Goal: Task Accomplishment & Management: Manage account settings

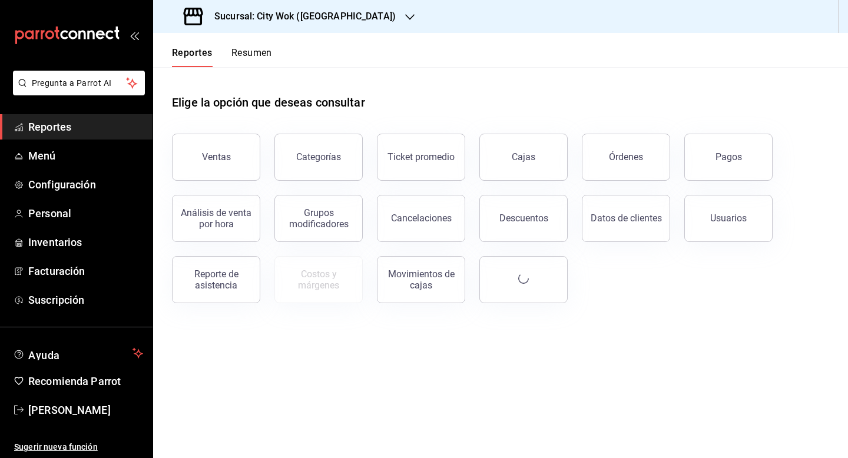
click at [309, 21] on h3 "Sucursal: City Wok (Tepeyac)" at bounding box center [300, 16] width 191 height 14
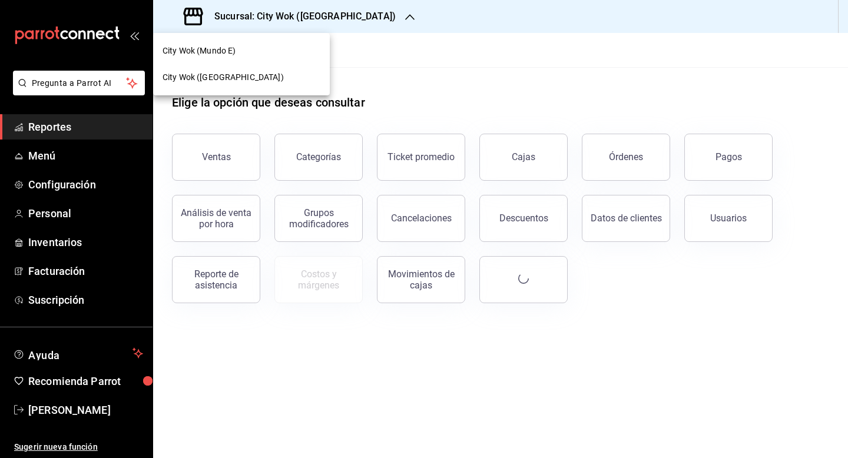
click at [255, 58] on div "City Wok (Mundo E)" at bounding box center [241, 51] width 177 height 26
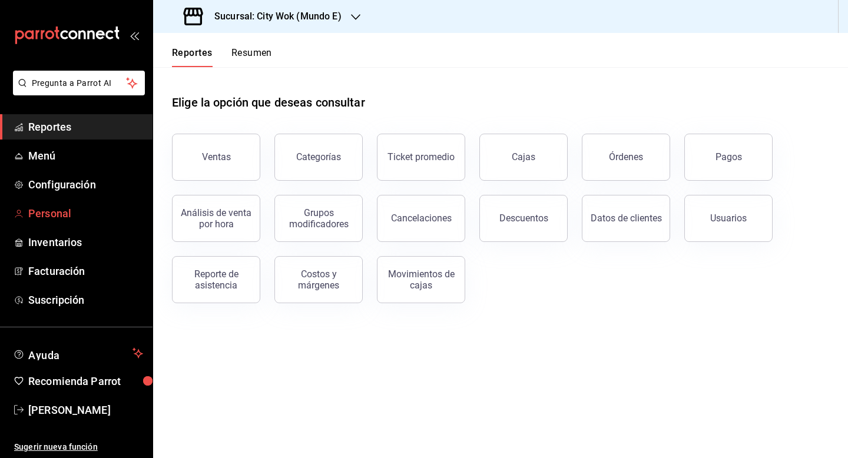
click at [81, 211] on span "Personal" at bounding box center [85, 213] width 115 height 16
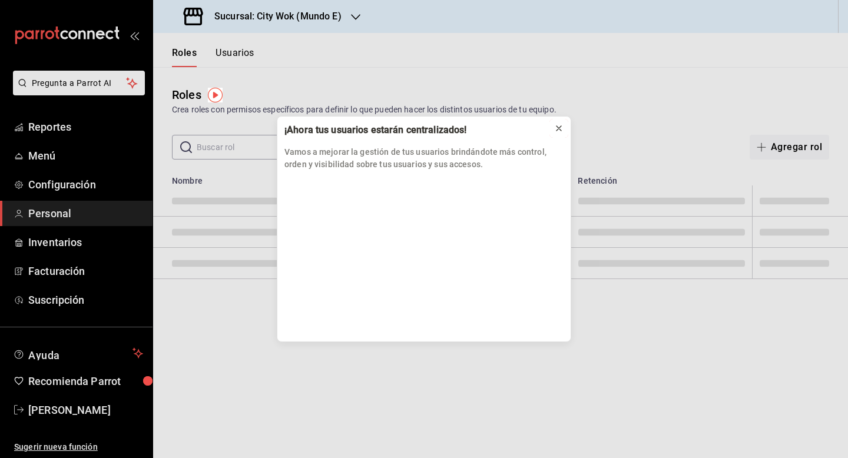
click at [560, 127] on icon at bounding box center [558, 128] width 5 height 5
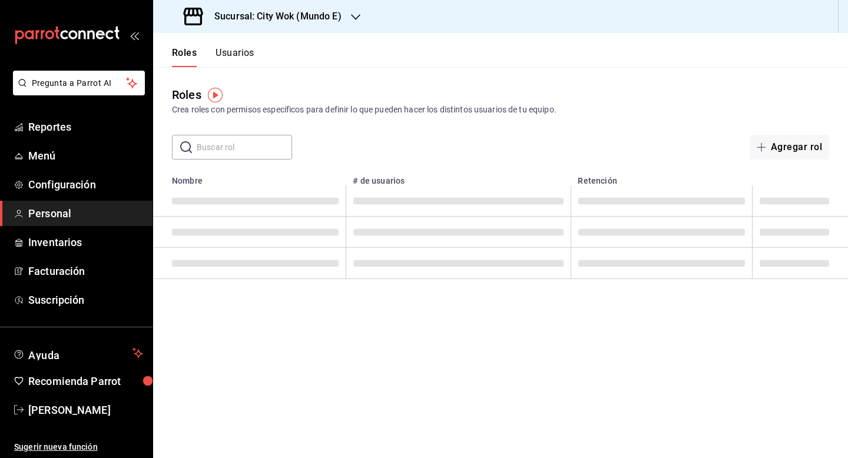
click at [242, 45] on div "Roles Usuarios" at bounding box center [203, 50] width 101 height 34
click at [242, 52] on button "Usuarios" at bounding box center [235, 57] width 39 height 20
click at [248, 133] on div "Usuarios Gestiona la información y configuración de cada usuario, incluyendo su…" at bounding box center [500, 113] width 695 height 92
click at [248, 141] on input "text" at bounding box center [244, 147] width 95 height 24
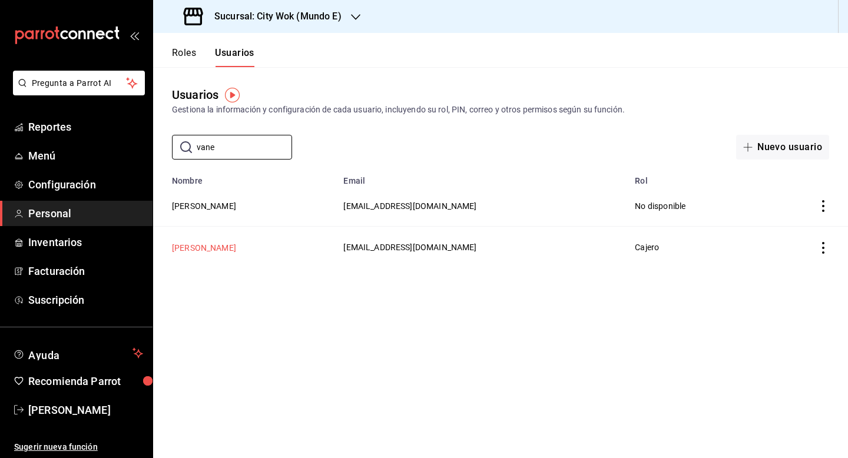
type input "vane"
click at [236, 243] on button "Vanessa Gutierrez Grande" at bounding box center [204, 248] width 64 height 12
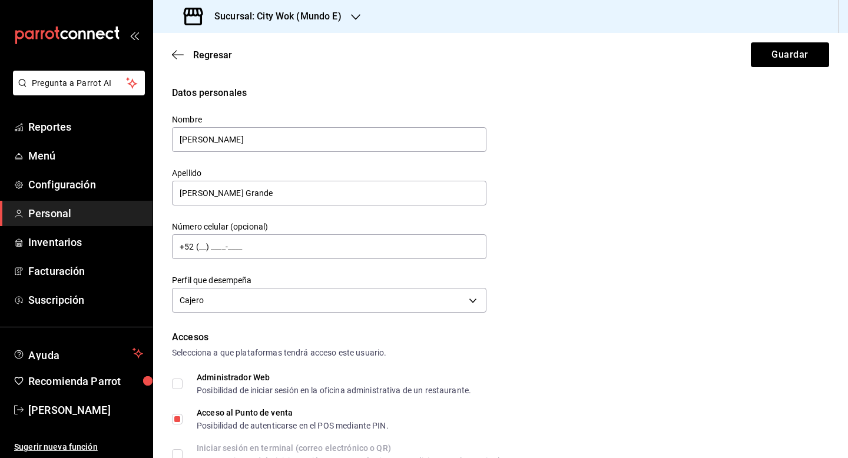
scroll to position [486, 0]
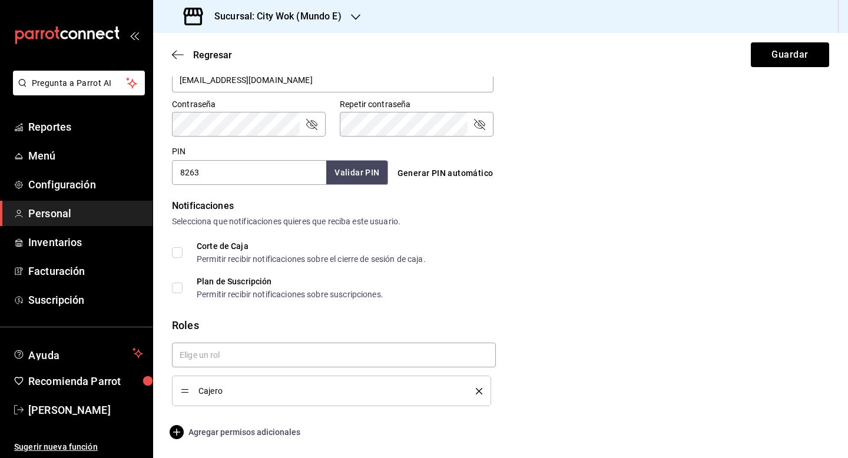
click at [256, 433] on span "Agregar permisos adicionales" at bounding box center [236, 432] width 128 height 14
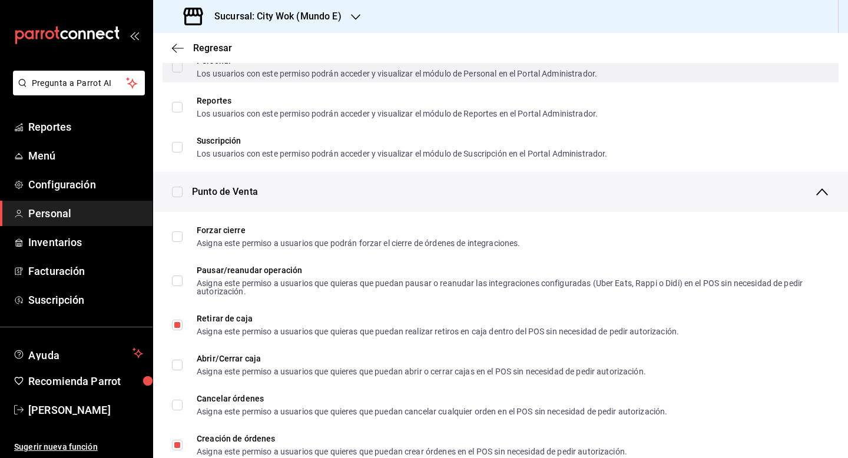
scroll to position [747, 0]
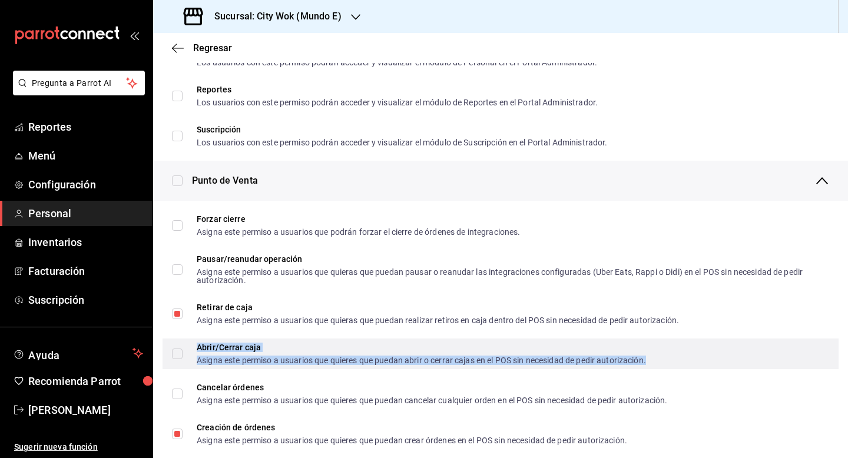
click at [236, 346] on div "Abrir/Cerrar caja" at bounding box center [421, 347] width 449 height 8
checkbox input "true"
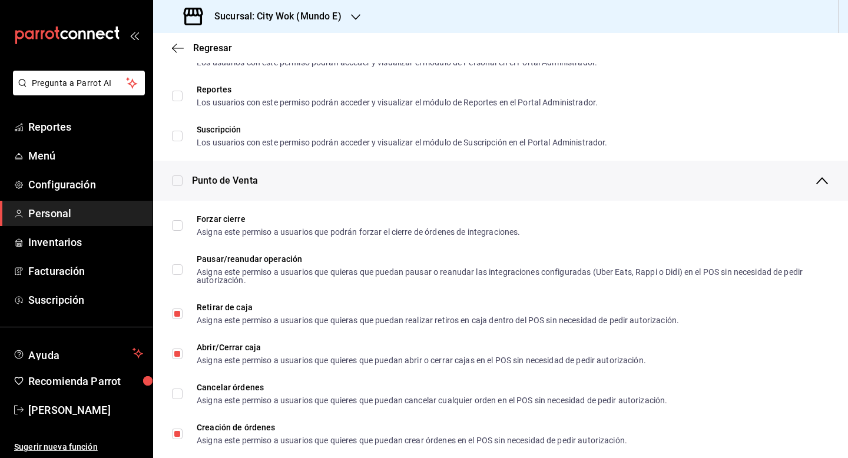
click at [435, 189] on div "Punto de Venta" at bounding box center [510, 181] width 637 height 40
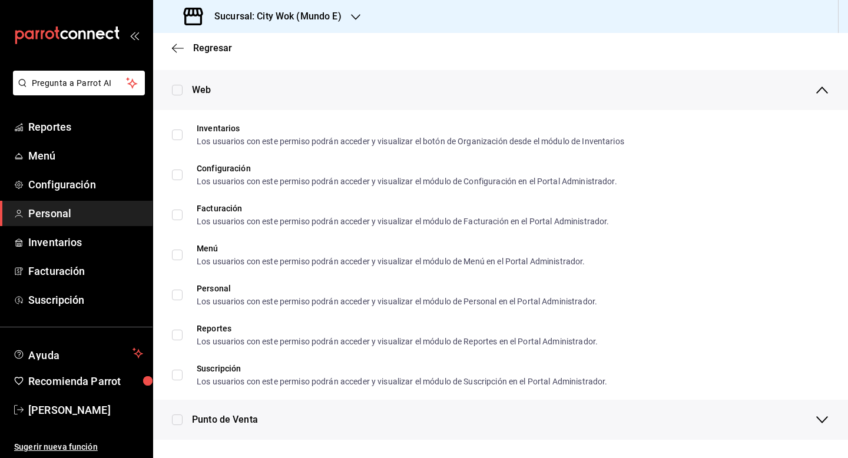
scroll to position [0, 0]
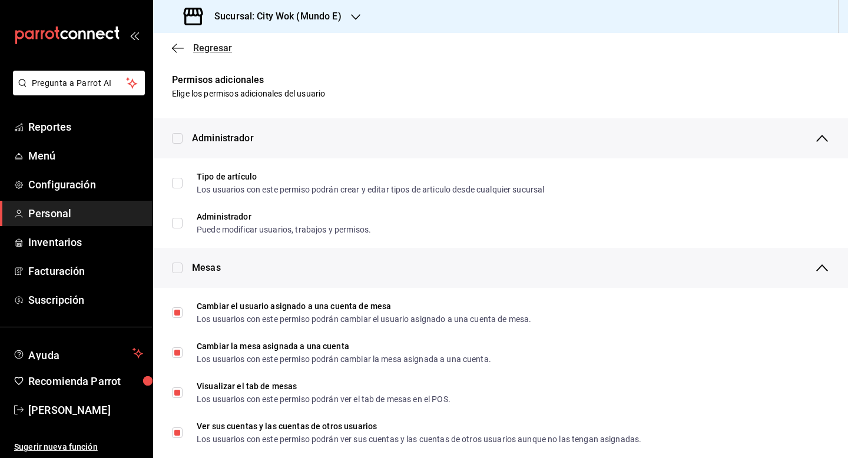
click at [173, 44] on icon "button" at bounding box center [178, 48] width 12 height 11
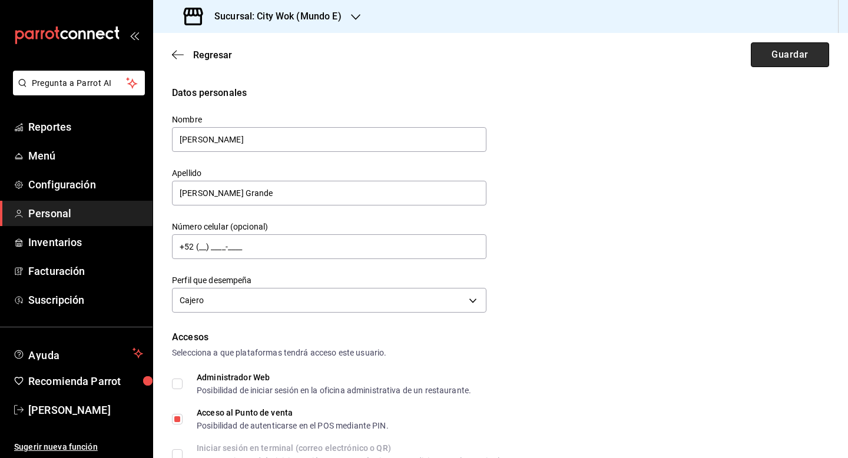
click at [771, 61] on button "Guardar" at bounding box center [790, 54] width 78 height 25
